Goal: Navigation & Orientation: Find specific page/section

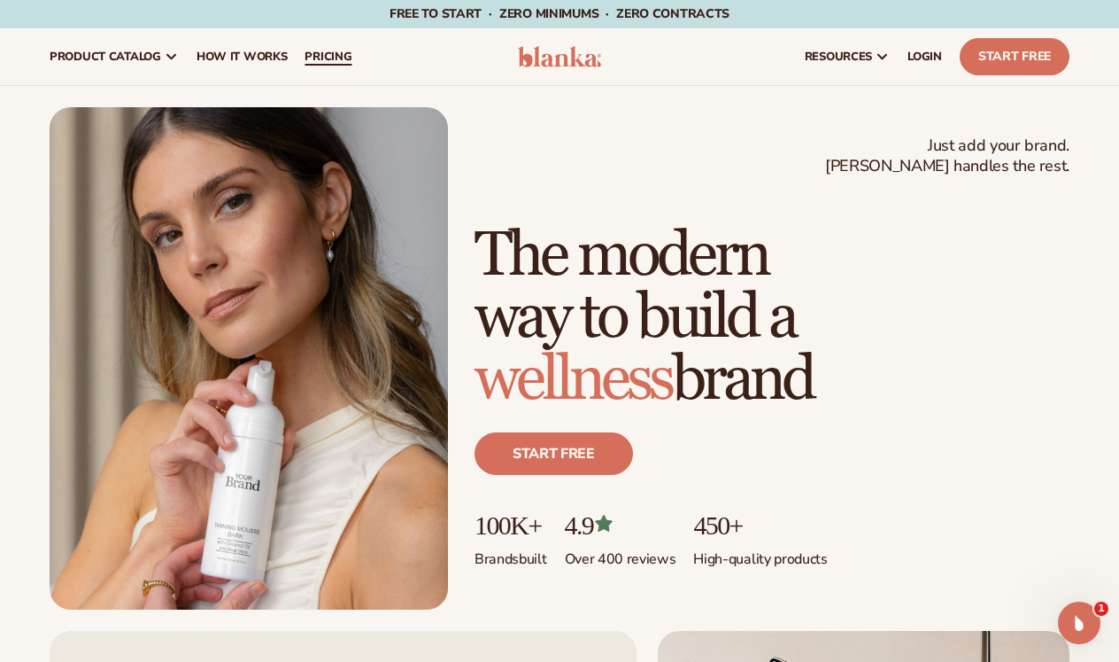
click at [322, 58] on span "pricing" at bounding box center [328, 57] width 47 height 14
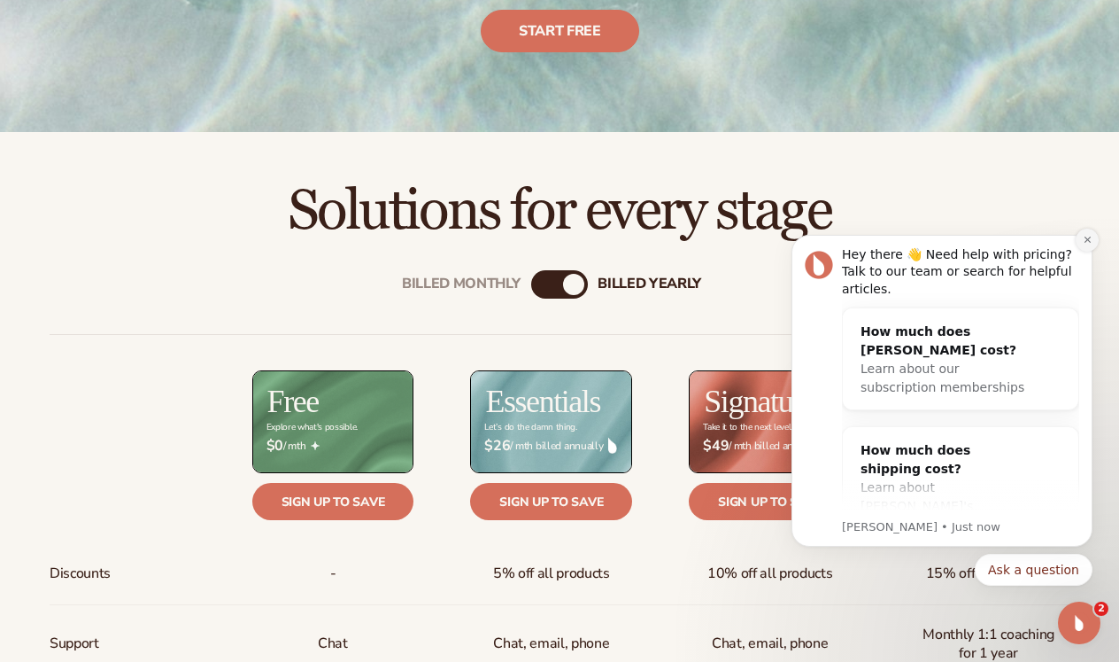
click at [1093, 241] on button "Dismiss notification" at bounding box center [1087, 239] width 23 height 23
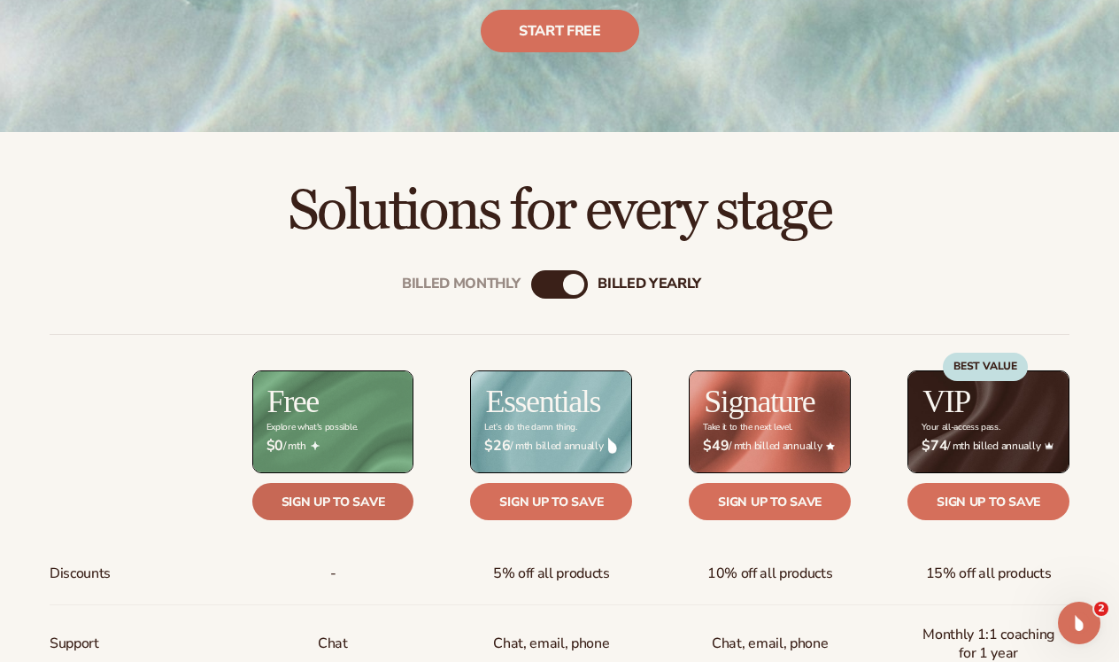
click at [324, 500] on link "Sign up to save" at bounding box center [333, 501] width 162 height 37
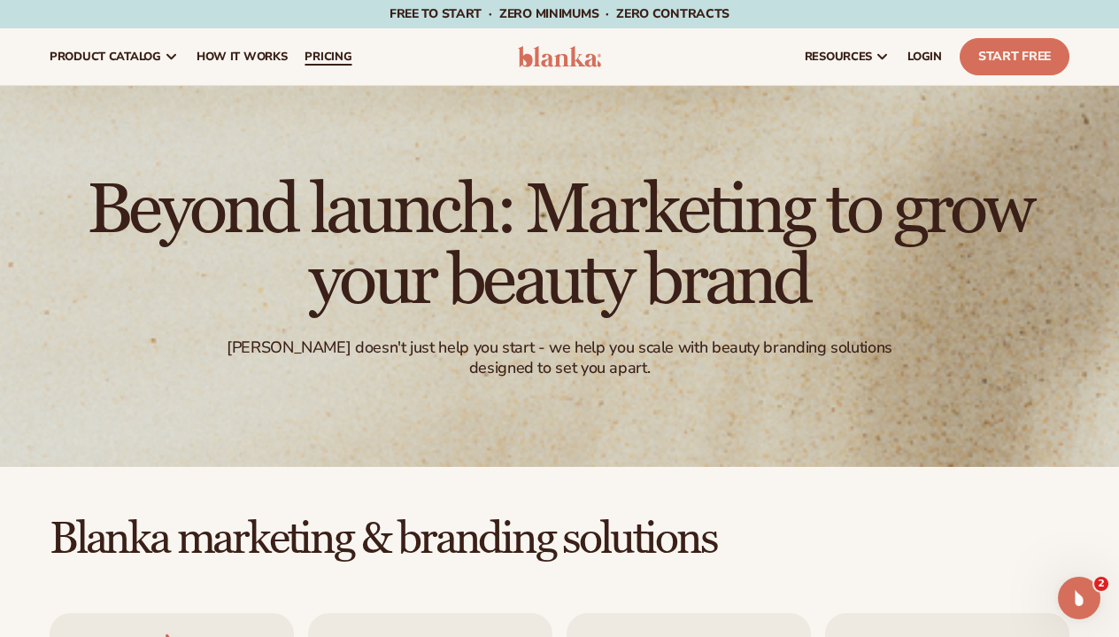
click at [348, 55] on span "pricing" at bounding box center [328, 57] width 47 height 14
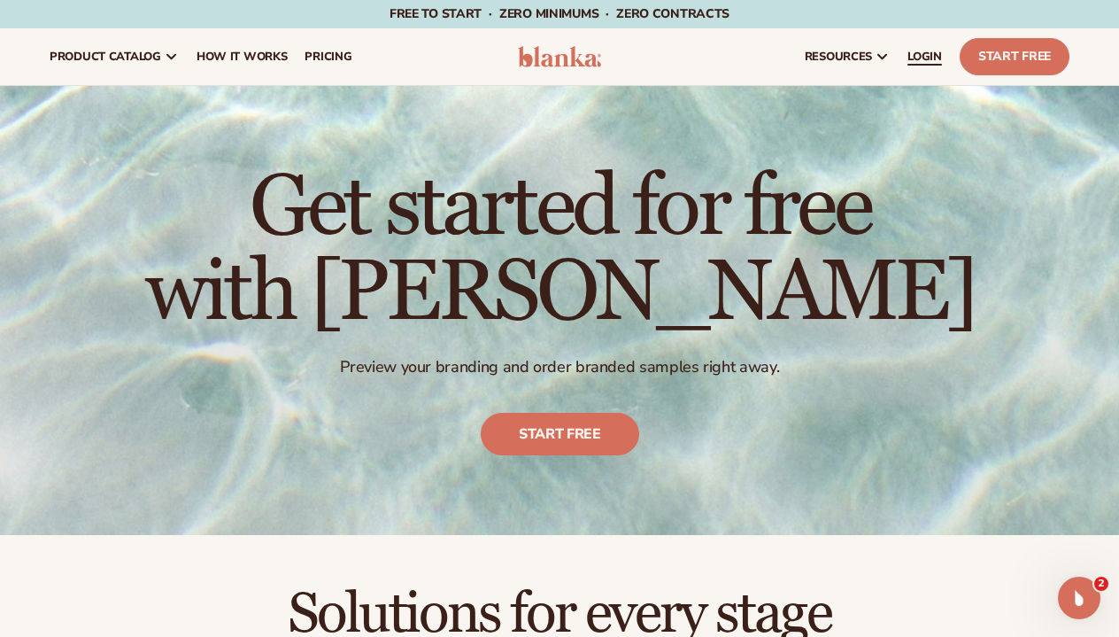
click at [919, 50] on span "LOGIN" at bounding box center [925, 57] width 35 height 14
